Goal: Navigation & Orientation: Find specific page/section

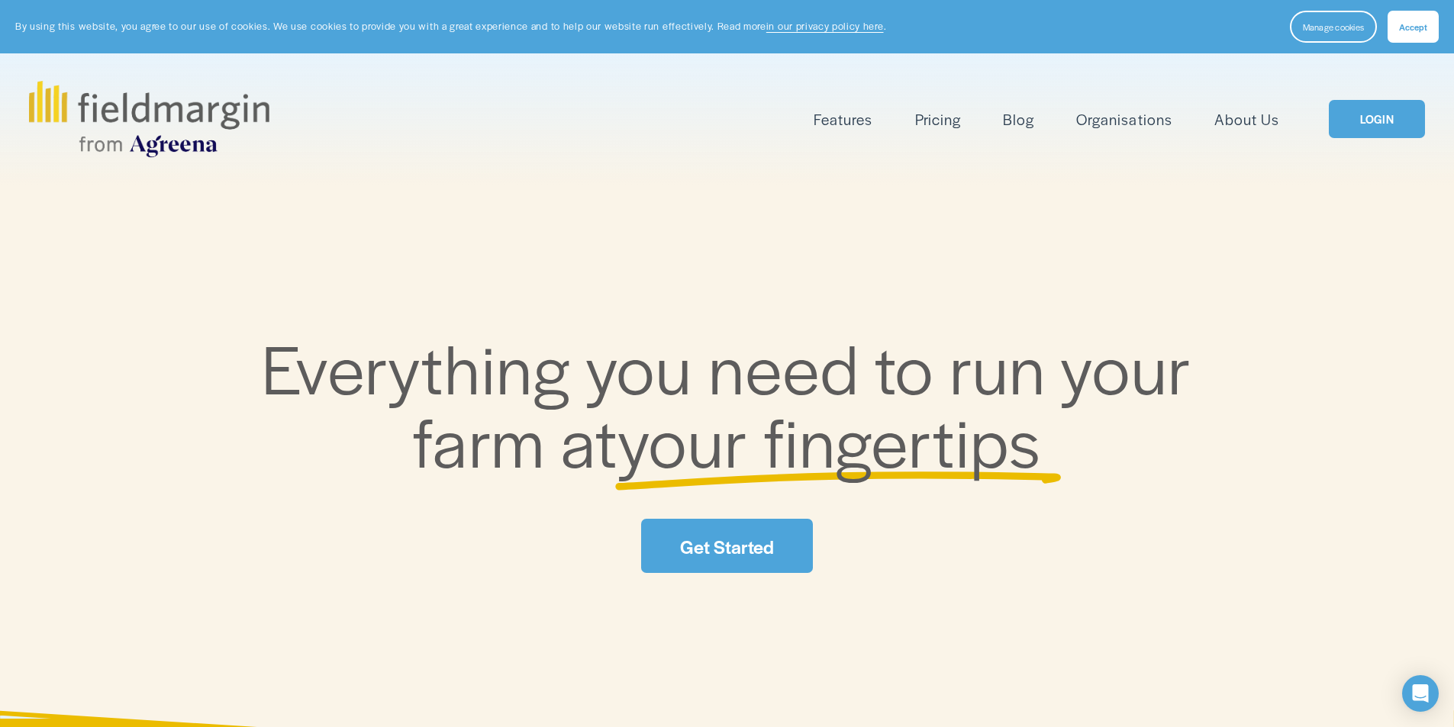
click at [1238, 123] on link "About Us" at bounding box center [1246, 119] width 65 height 25
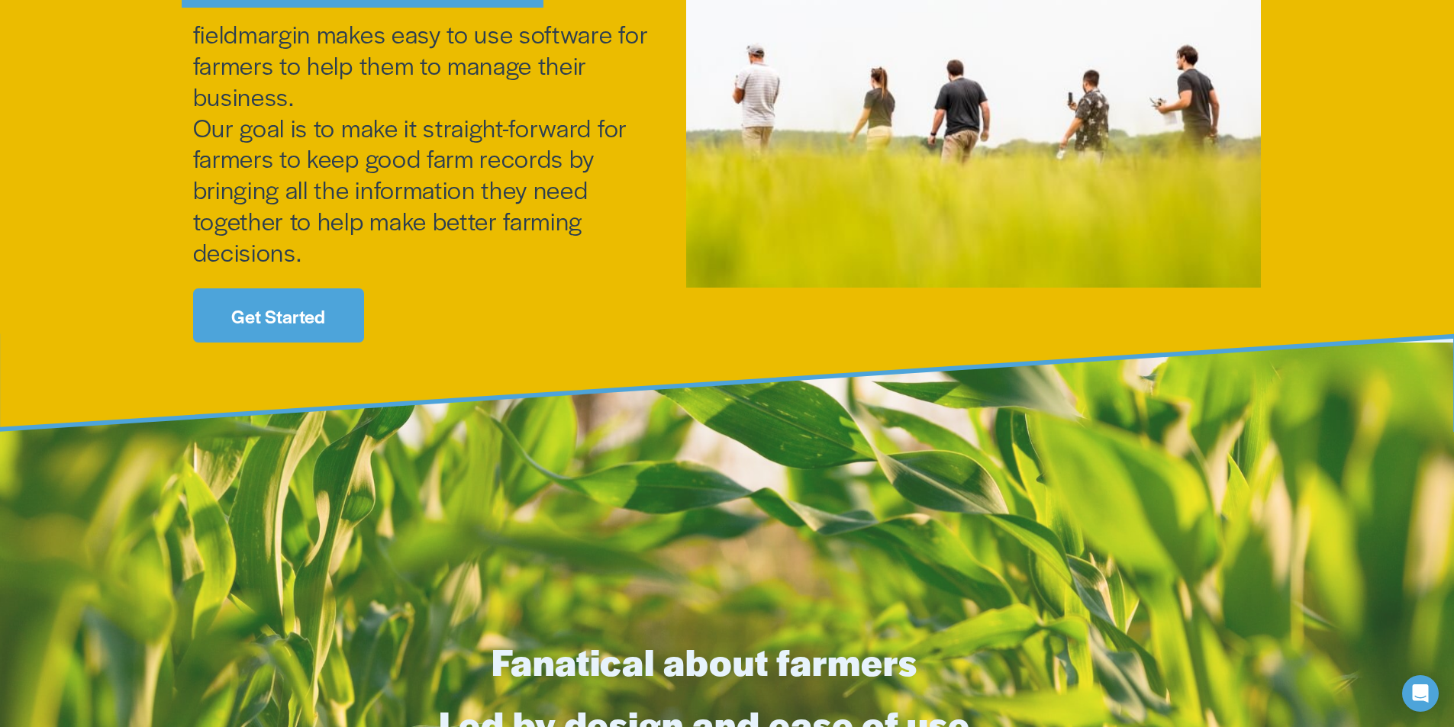
scroll to position [382, 0]
